Goal: Information Seeking & Learning: Learn about a topic

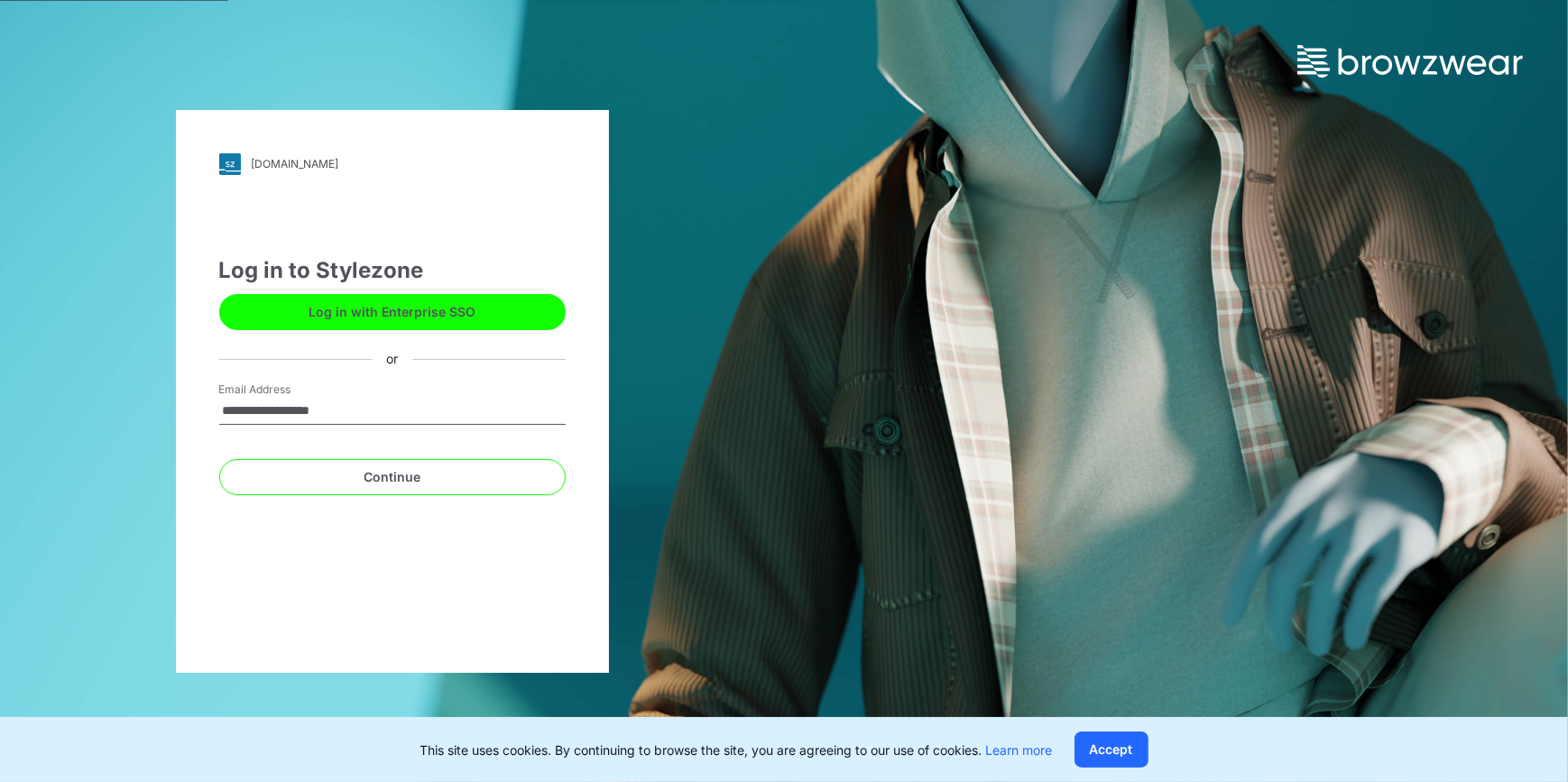
drag, startPoint x: 402, startPoint y: 403, endPoint x: 0, endPoint y: 410, distance: 402.1
click at [0, 410] on html "**********" at bounding box center [784, 391] width 1568 height 782
type input "**********"
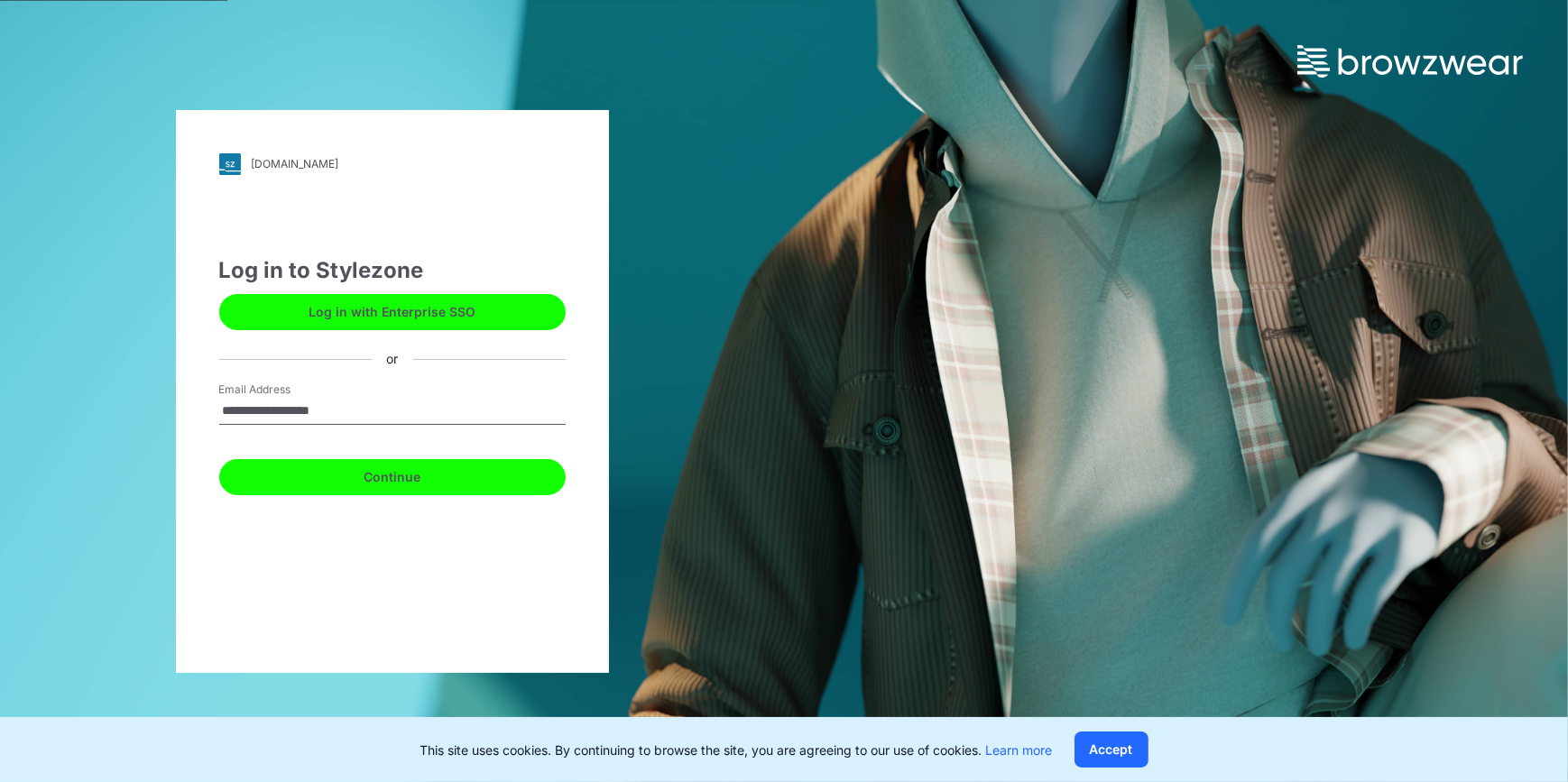
click at [371, 475] on button "Continue" at bounding box center [392, 477] width 347 height 36
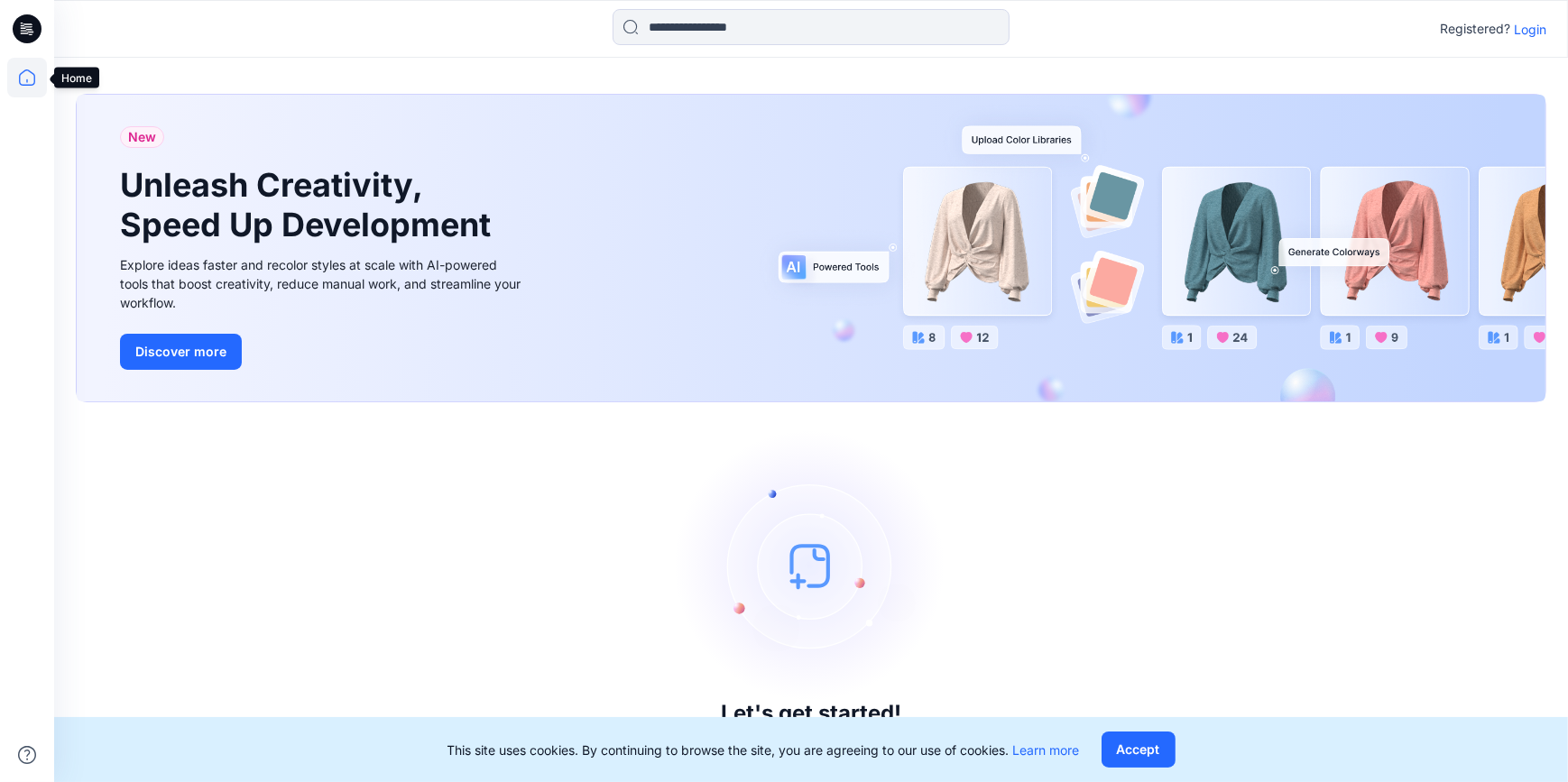
click at [26, 73] on icon at bounding box center [26, 77] width 40 height 40
click at [34, 78] on icon at bounding box center [26, 77] width 17 height 17
click at [1535, 21] on p "Login" at bounding box center [1529, 28] width 32 height 18
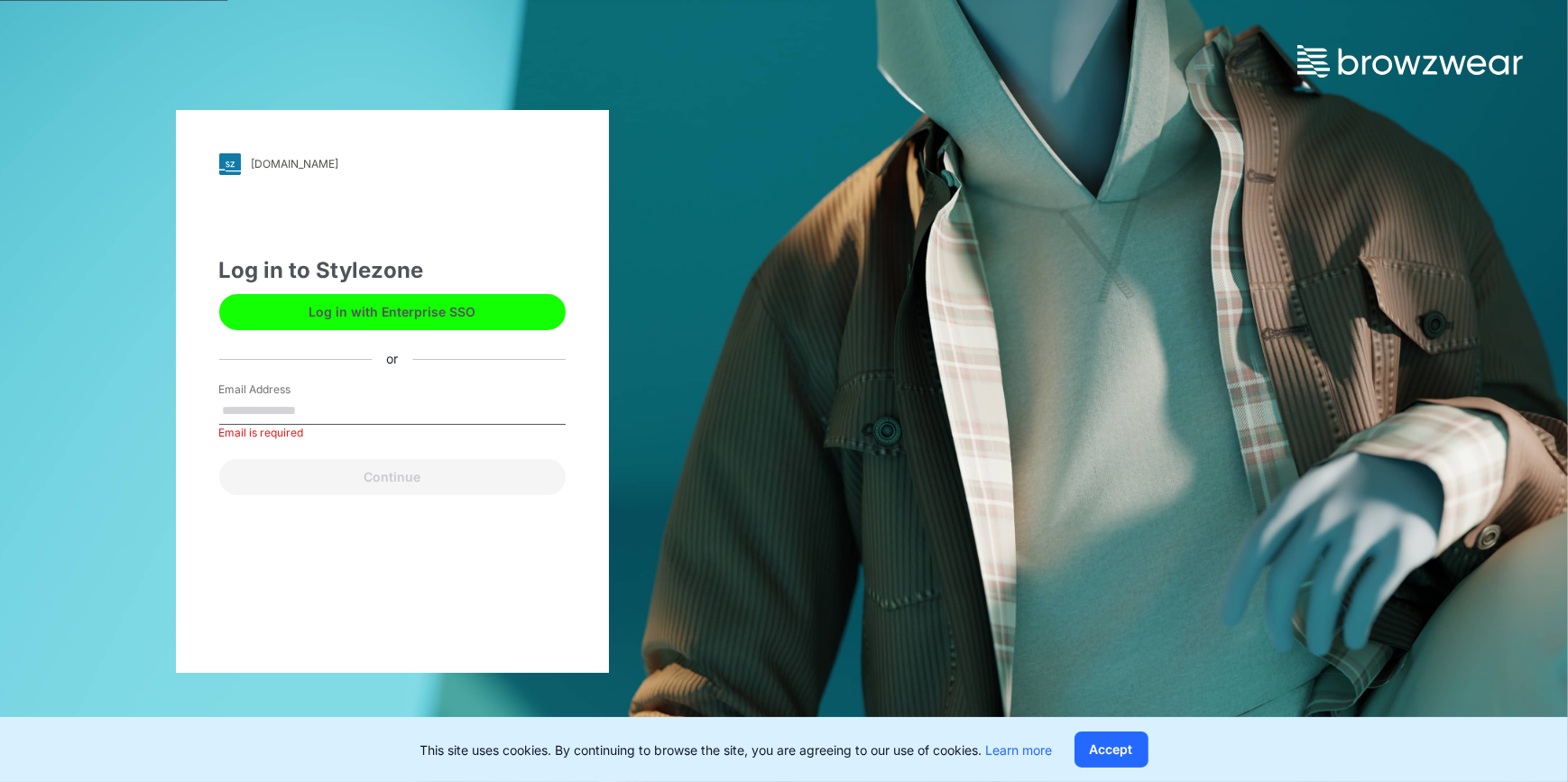
click at [287, 412] on input "Email Address" at bounding box center [392, 411] width 347 height 27
type input "**********"
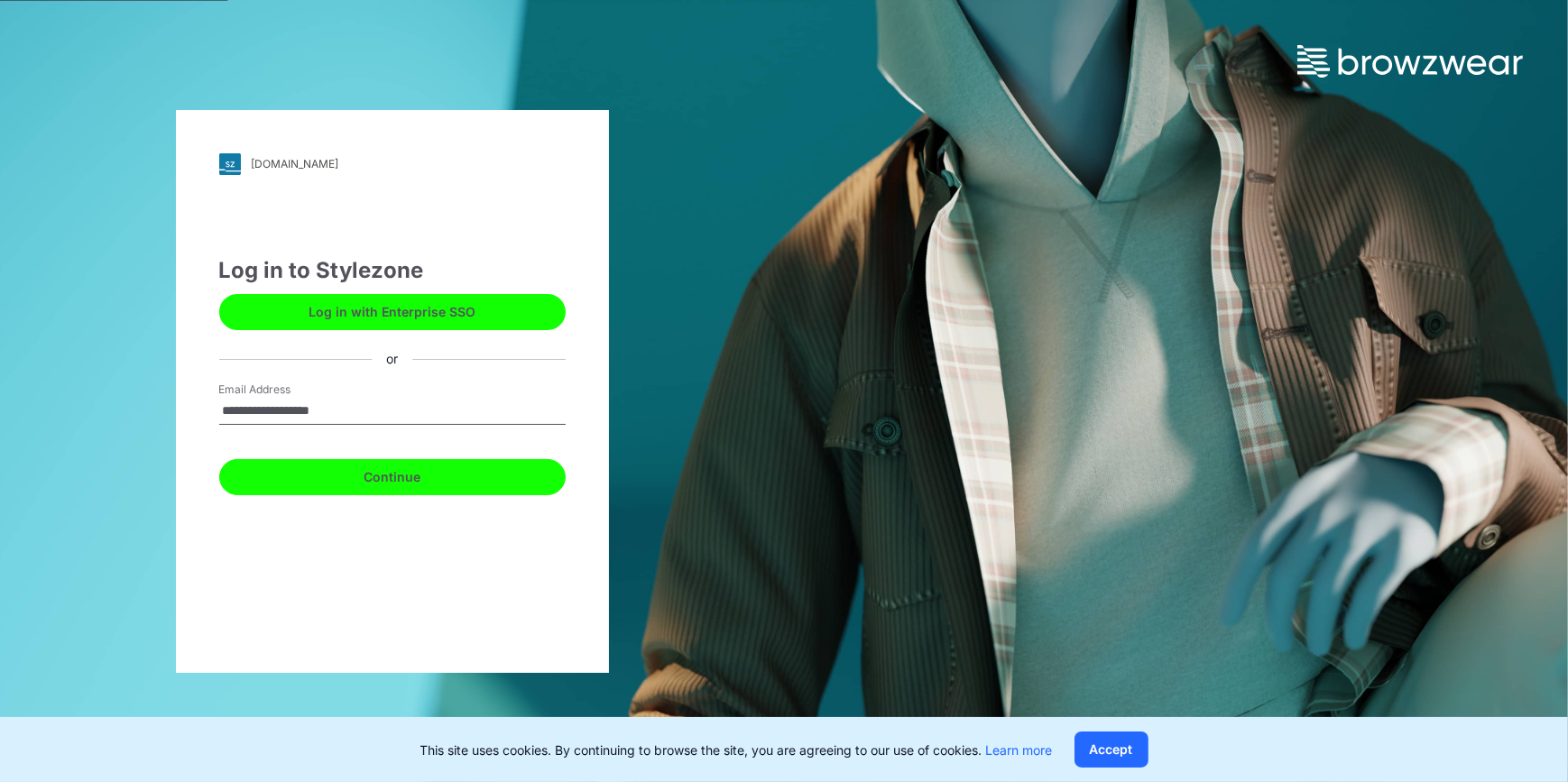
click at [310, 472] on button "Continue" at bounding box center [392, 477] width 347 height 36
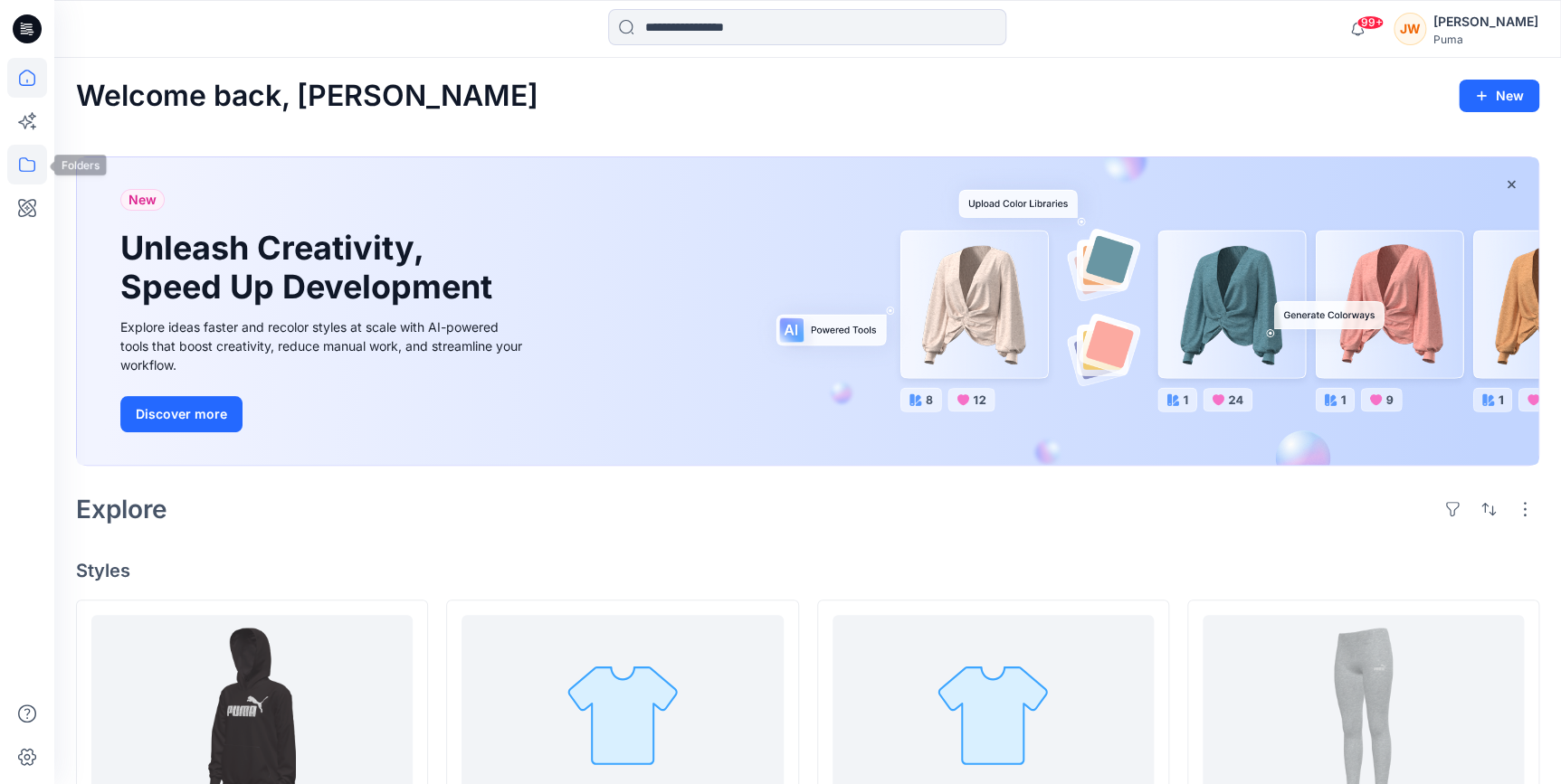
click at [29, 165] on icon at bounding box center [26, 165] width 40 height 40
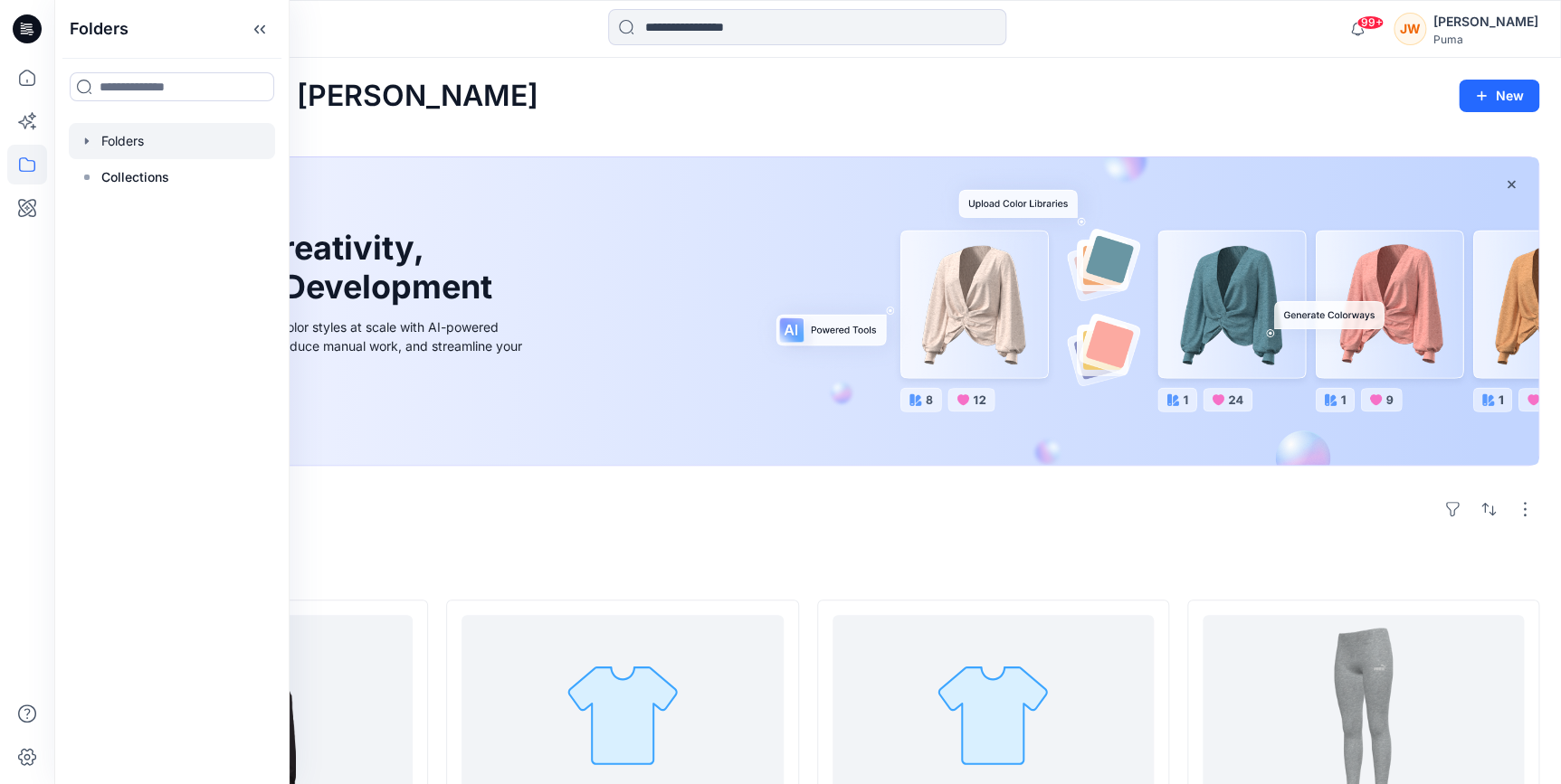
click at [89, 139] on icon "button" at bounding box center [87, 140] width 15 height 15
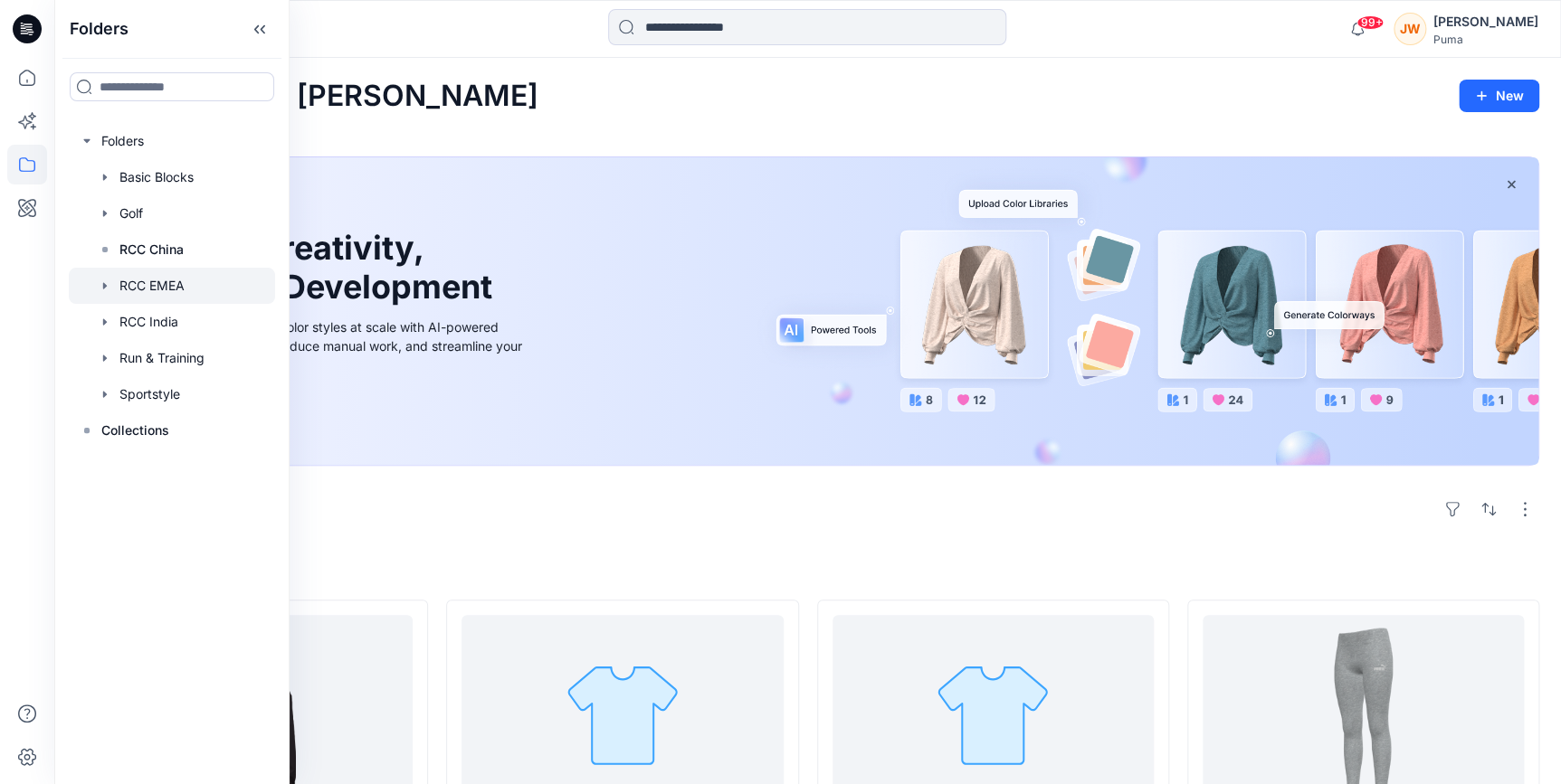
click at [163, 281] on div at bounding box center [172, 285] width 207 height 36
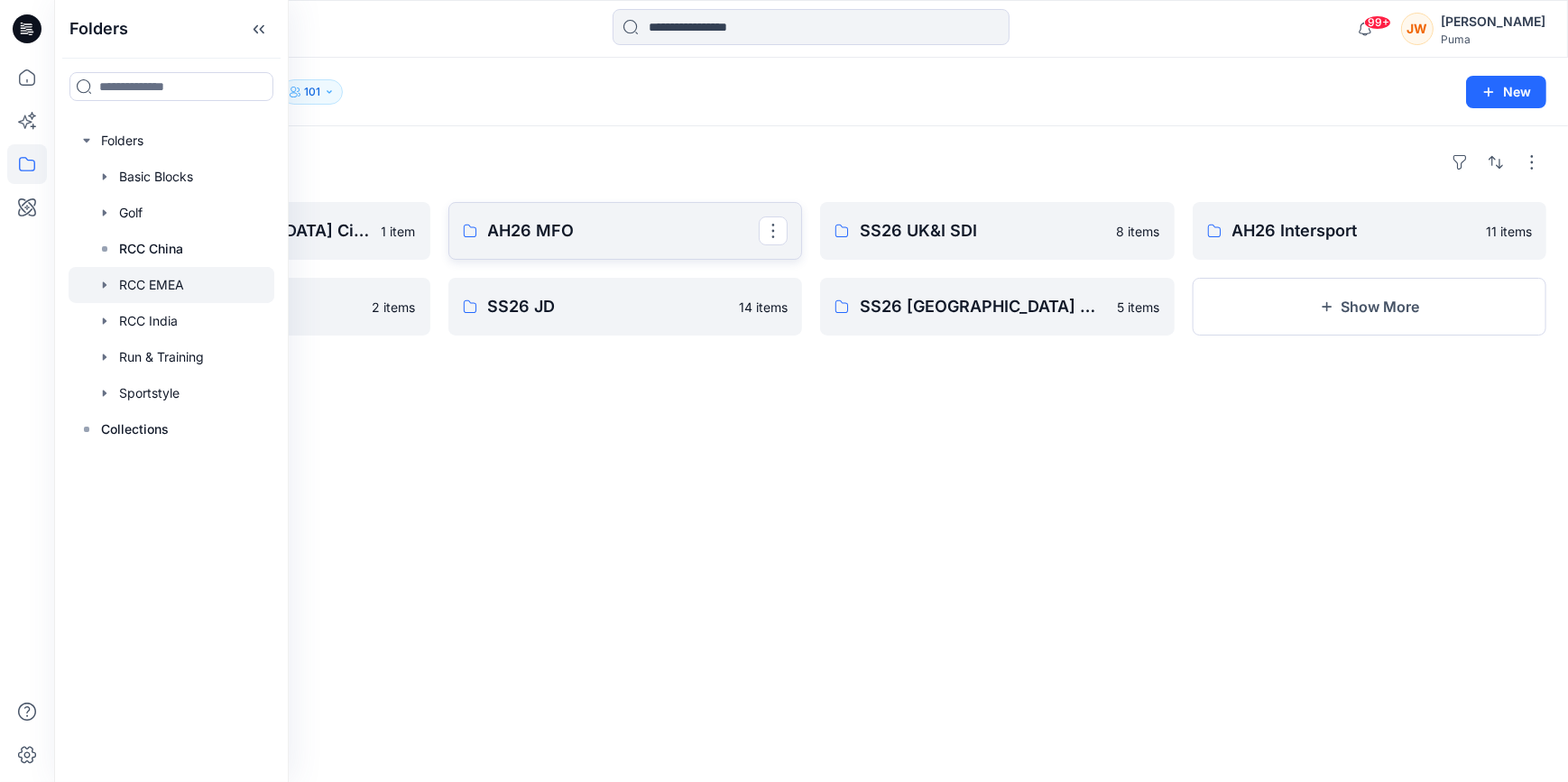
click at [608, 233] on p "AH26 MFO" at bounding box center [623, 231] width 271 height 25
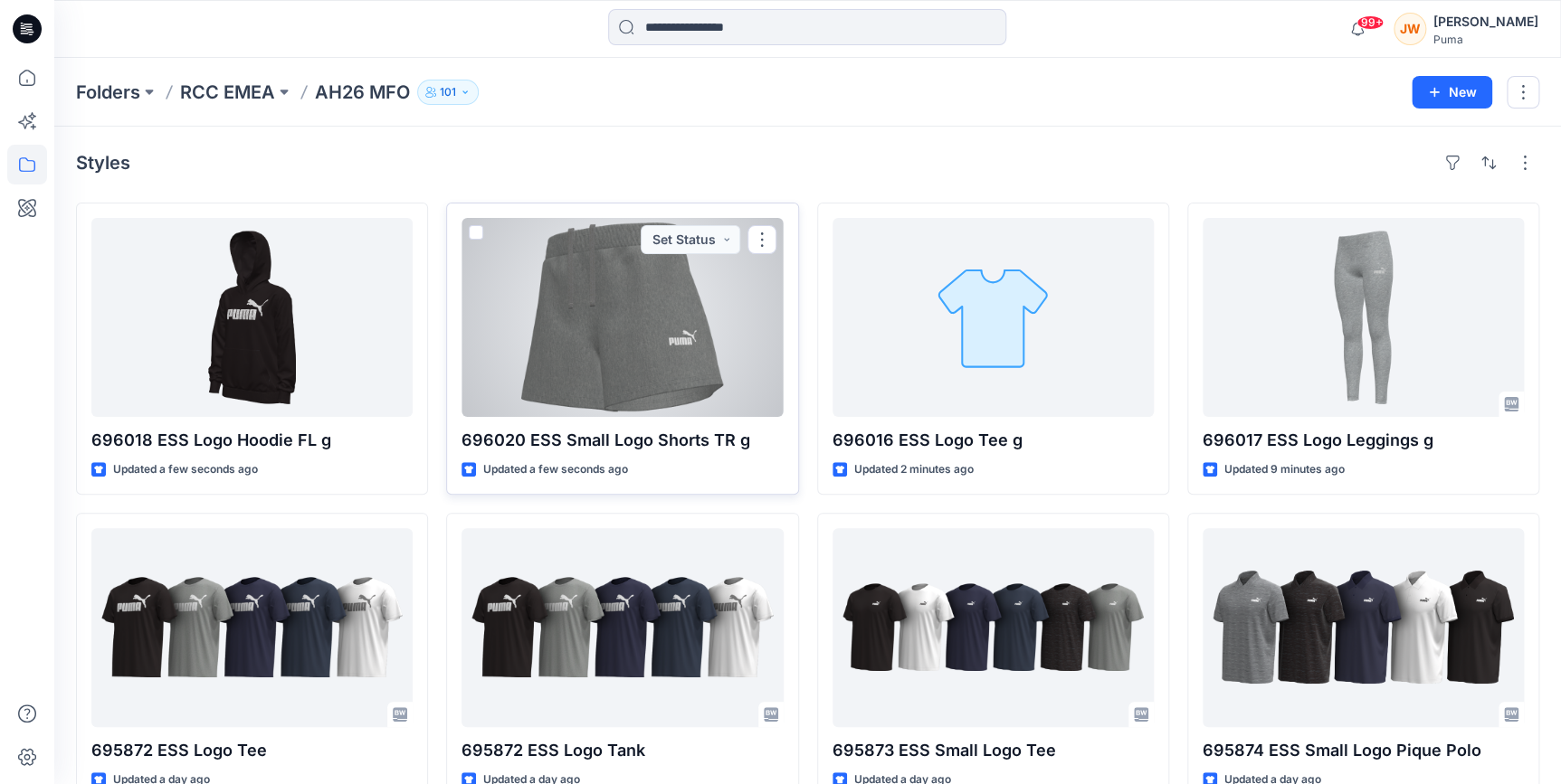
click at [605, 379] on div at bounding box center [623, 317] width 322 height 199
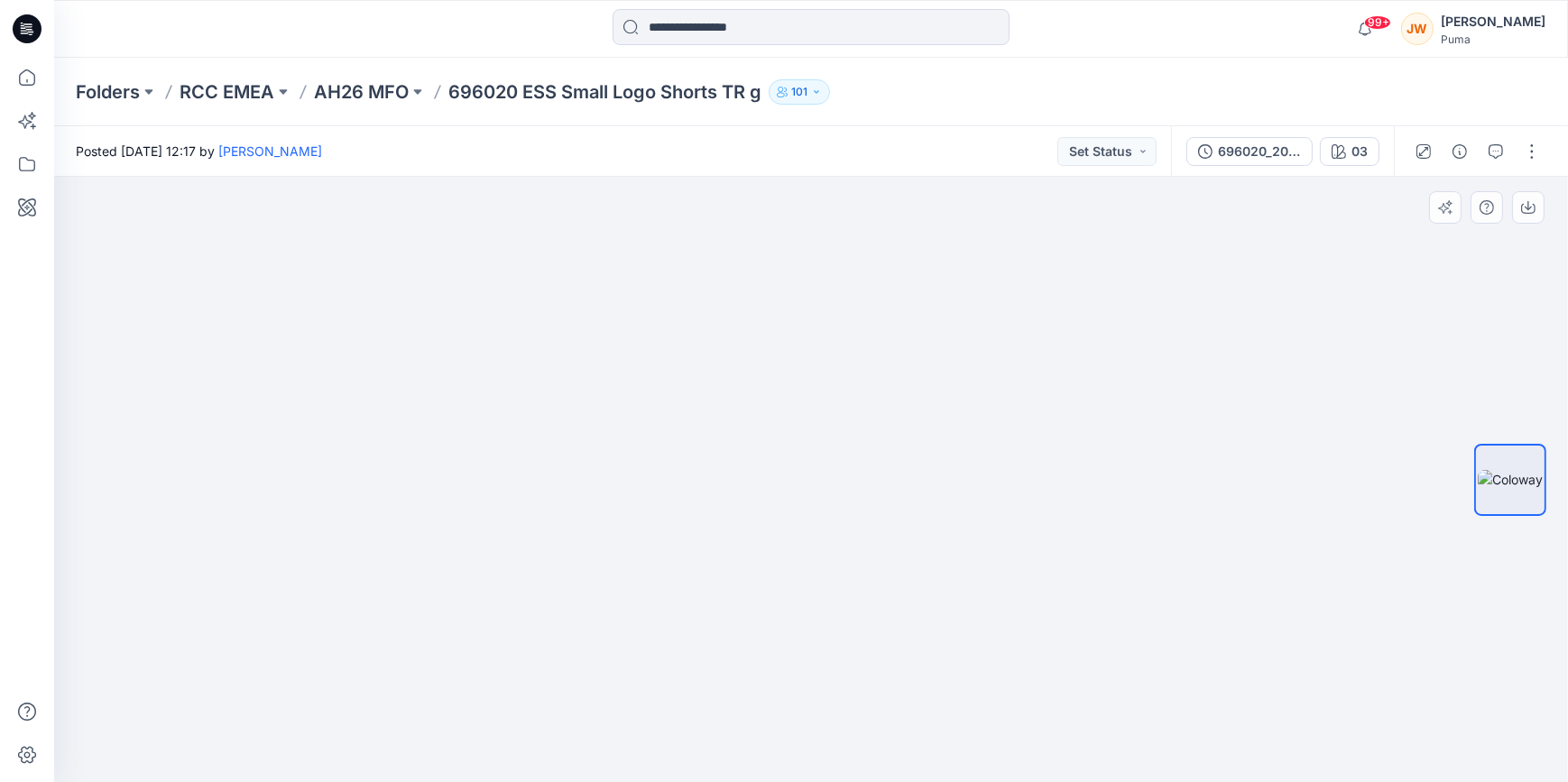
drag, startPoint x: 957, startPoint y: 248, endPoint x: 937, endPoint y: 441, distance: 194.0
click at [937, 441] on img at bounding box center [790, 331] width 1584 height 901
click at [1355, 145] on div "03" at bounding box center [1359, 152] width 17 height 19
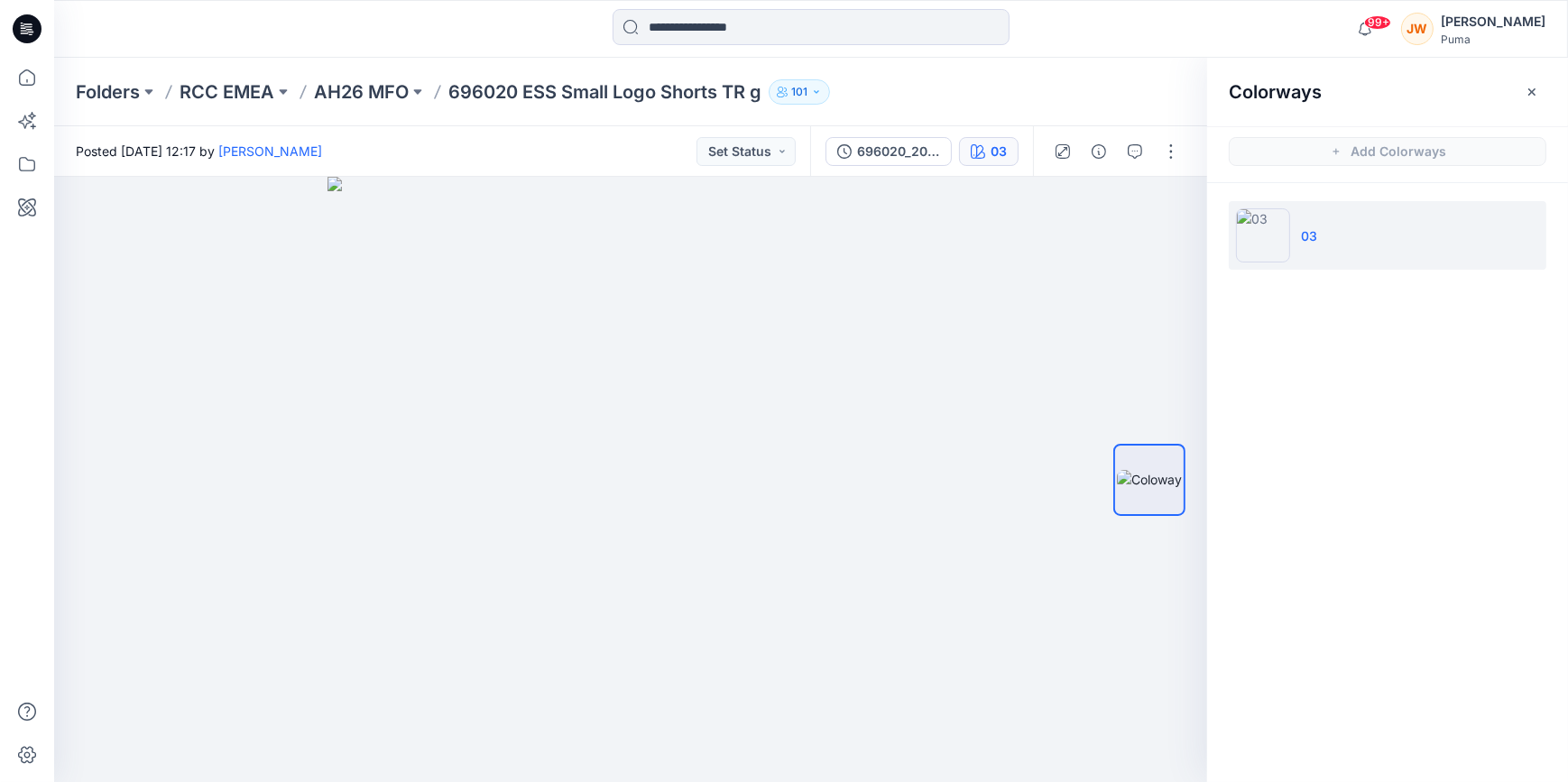
click at [1020, 91] on div "Folders RCC EMEA AH26 MFO 696020 ESS Small Logo Shorts TR g 101" at bounding box center [740, 92] width 1330 height 25
click at [1527, 91] on icon "button" at bounding box center [1531, 91] width 15 height 15
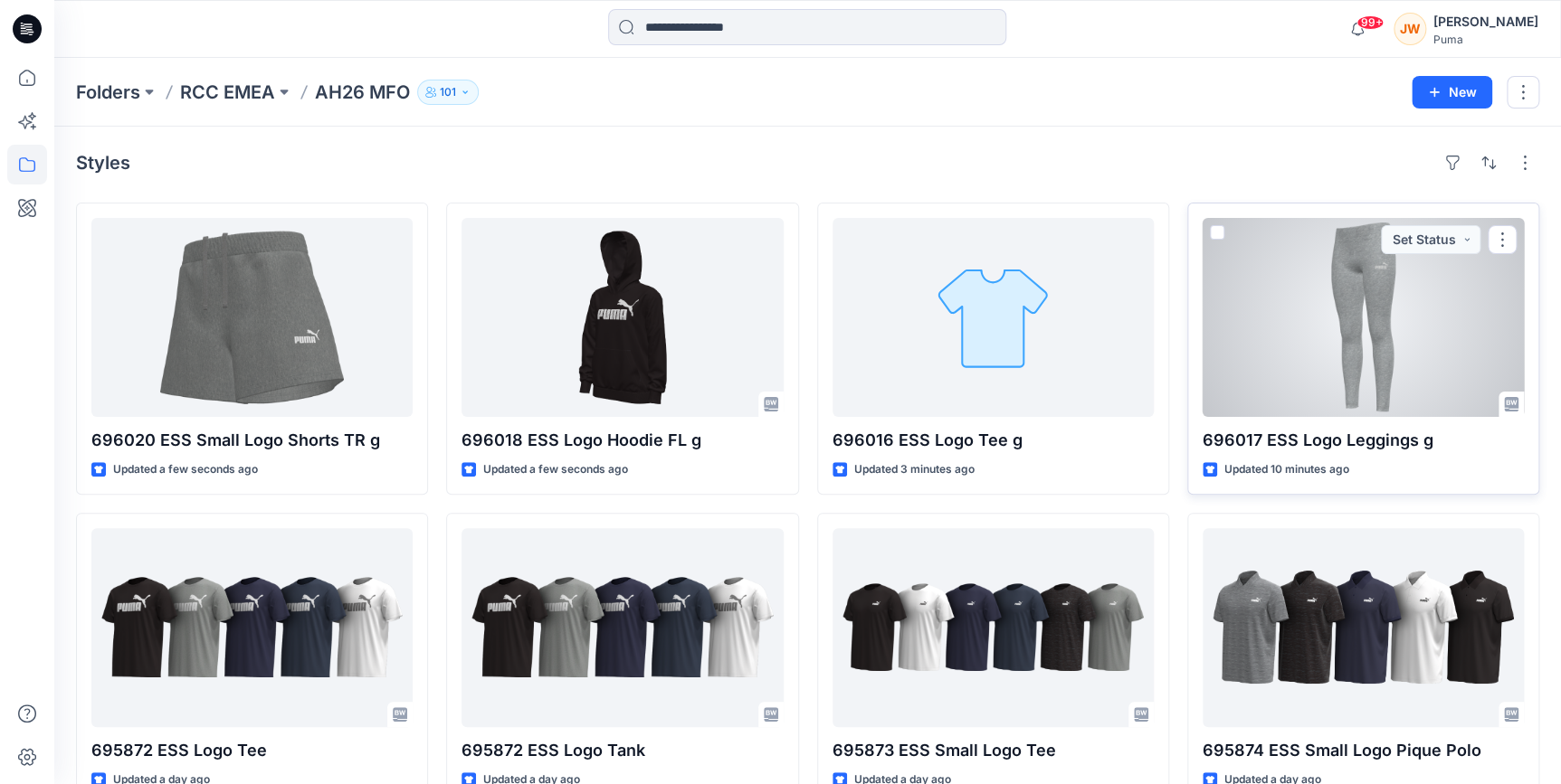
click at [1342, 334] on div at bounding box center [1363, 317] width 322 height 199
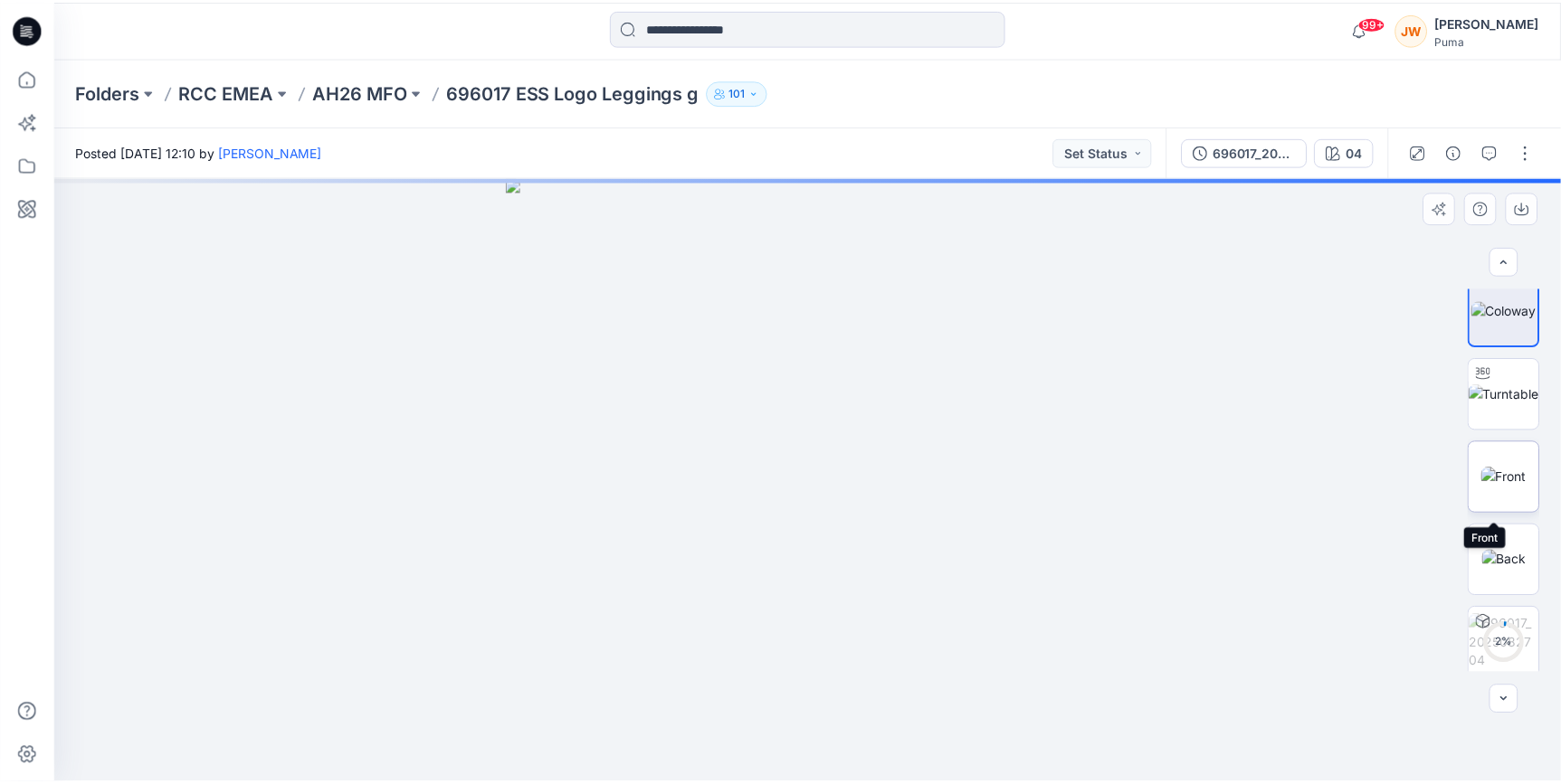
scroll to position [19, 0]
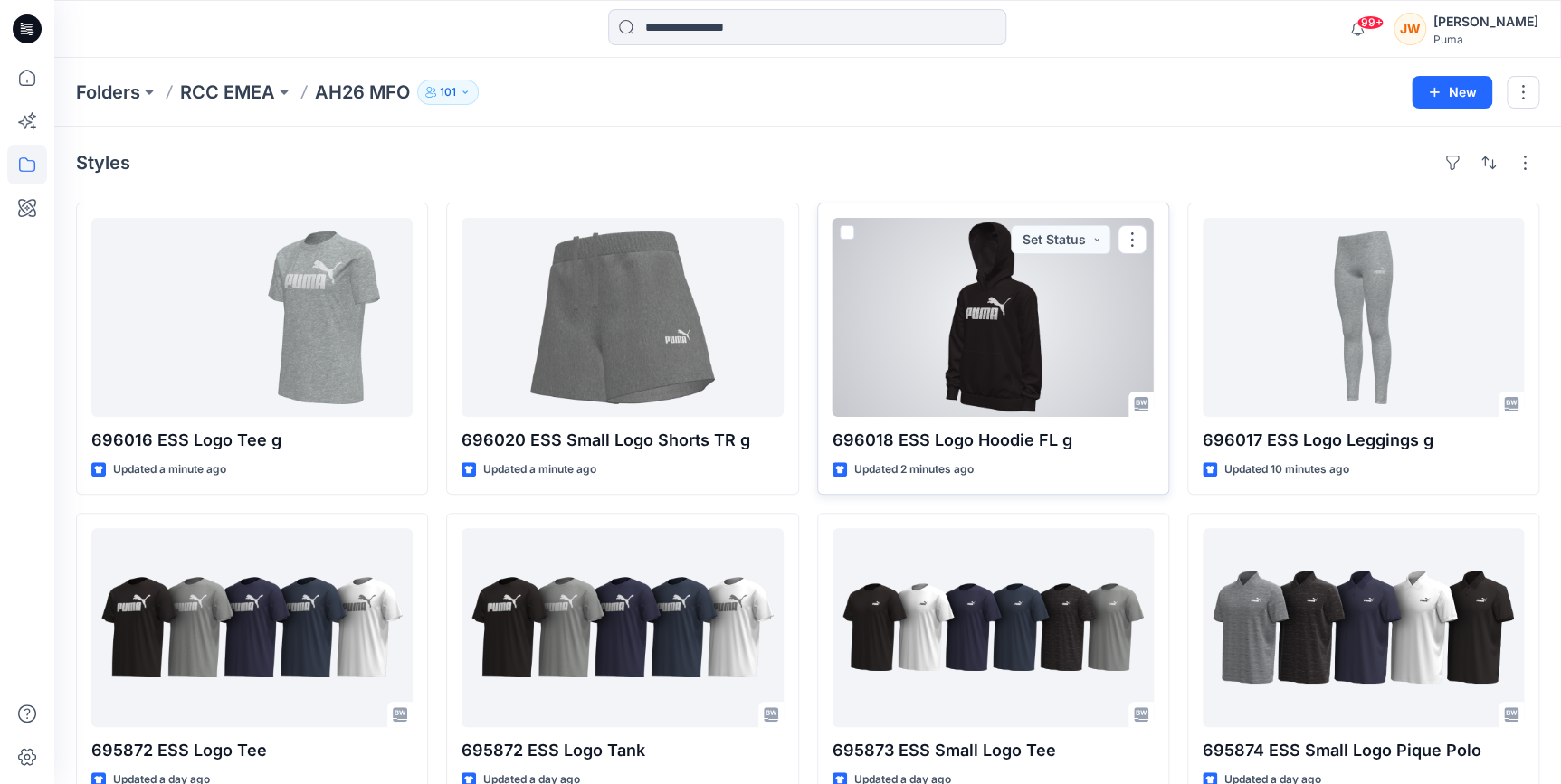
click at [969, 312] on div at bounding box center [993, 317] width 322 height 199
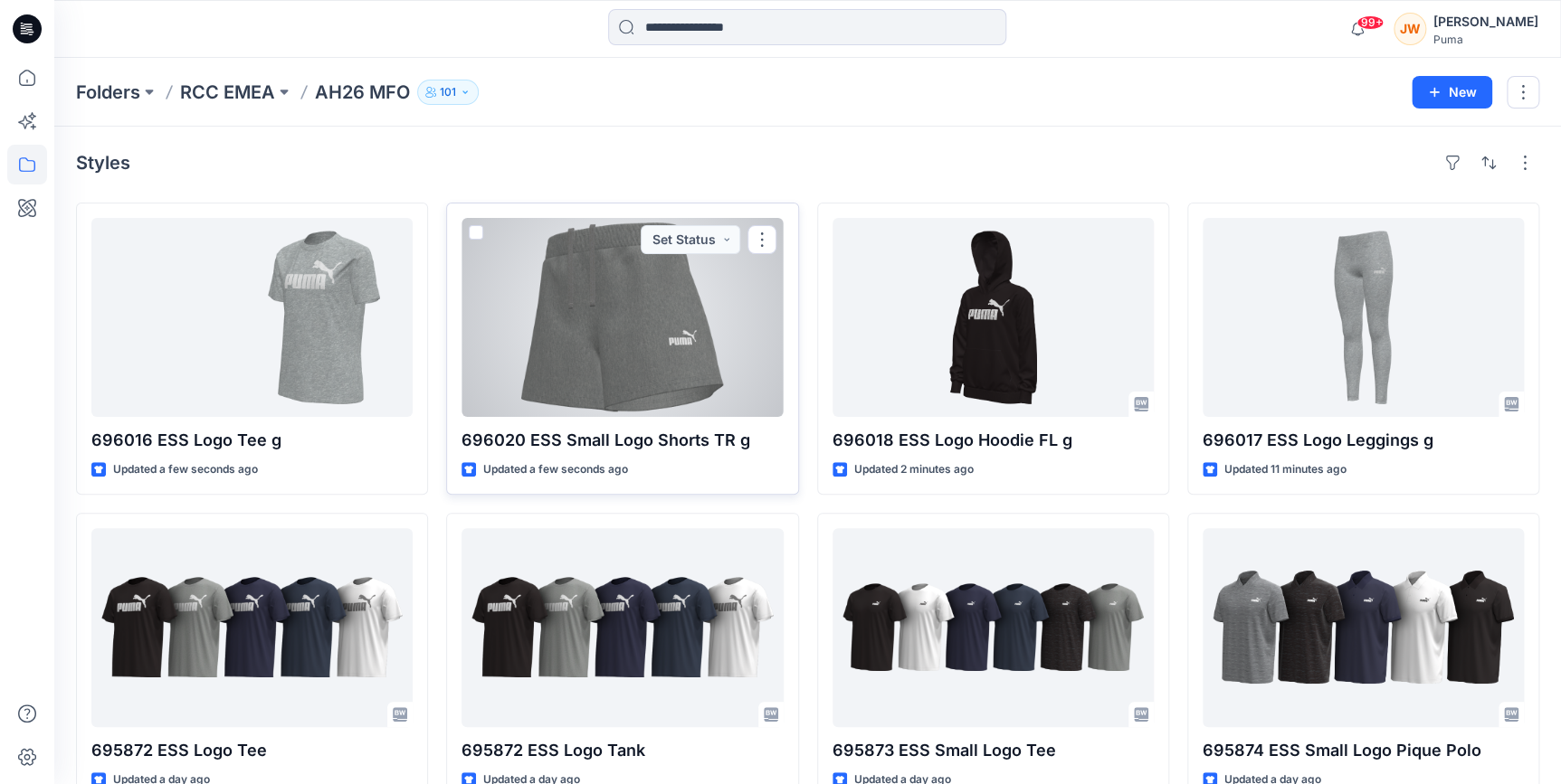
click at [592, 308] on div at bounding box center [623, 317] width 322 height 199
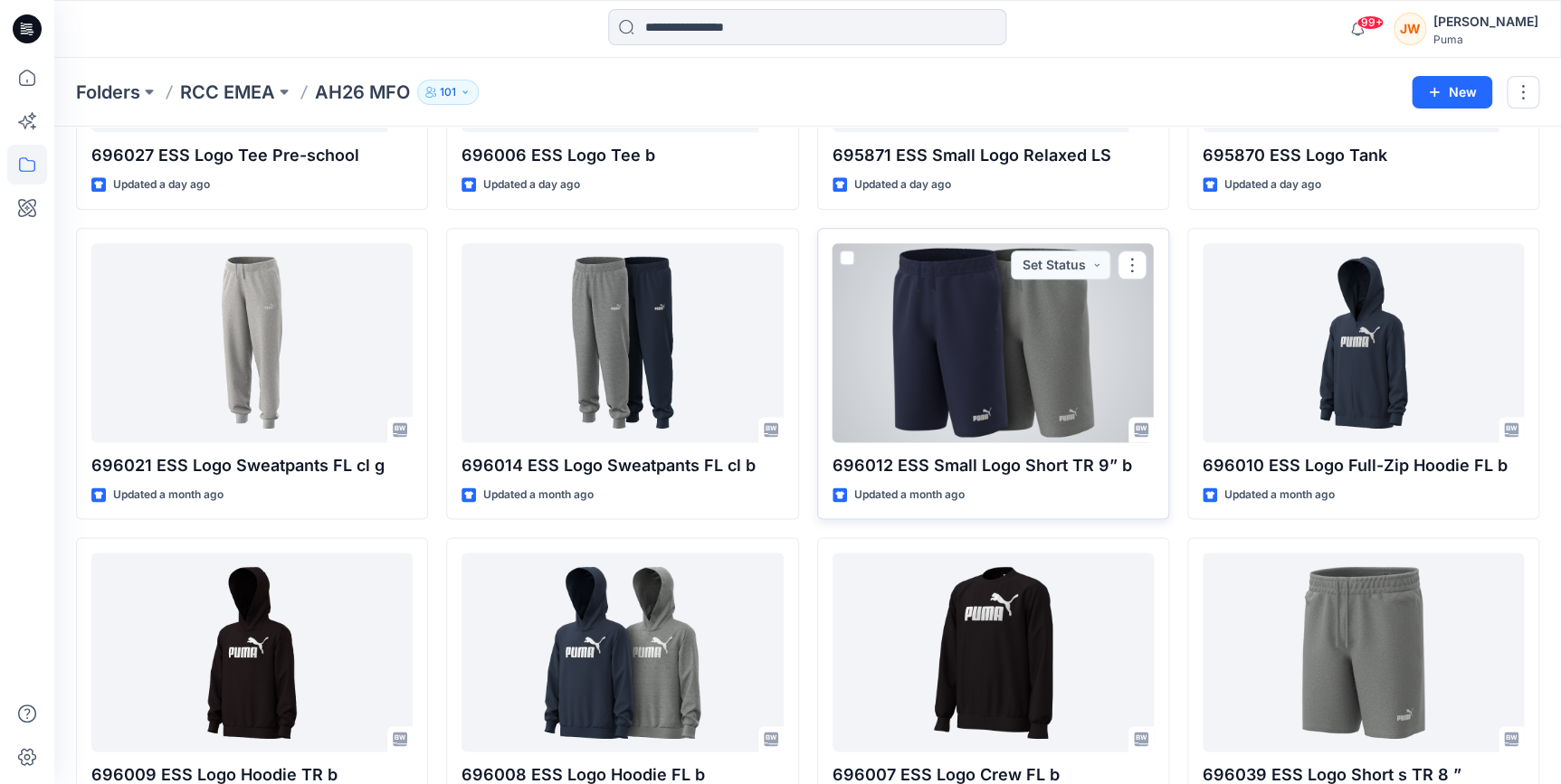
scroll to position [986, 0]
